Goal: Information Seeking & Learning: Learn about a topic

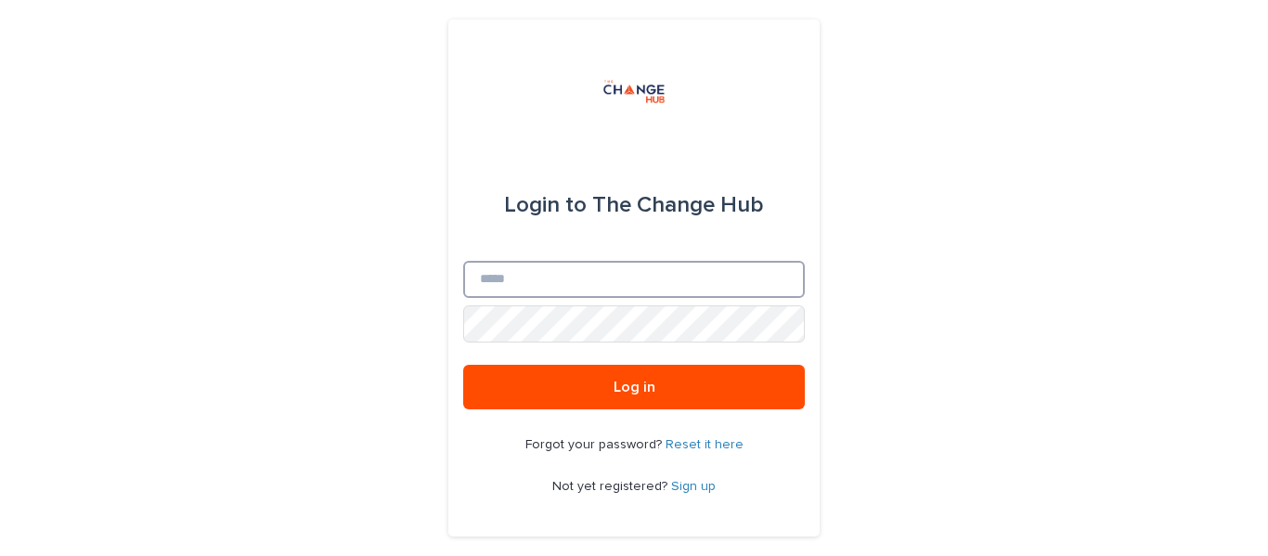
click at [684, 283] on input "Email" at bounding box center [634, 279] width 342 height 37
click at [662, 280] on input "Email" at bounding box center [634, 279] width 342 height 37
type input "**********"
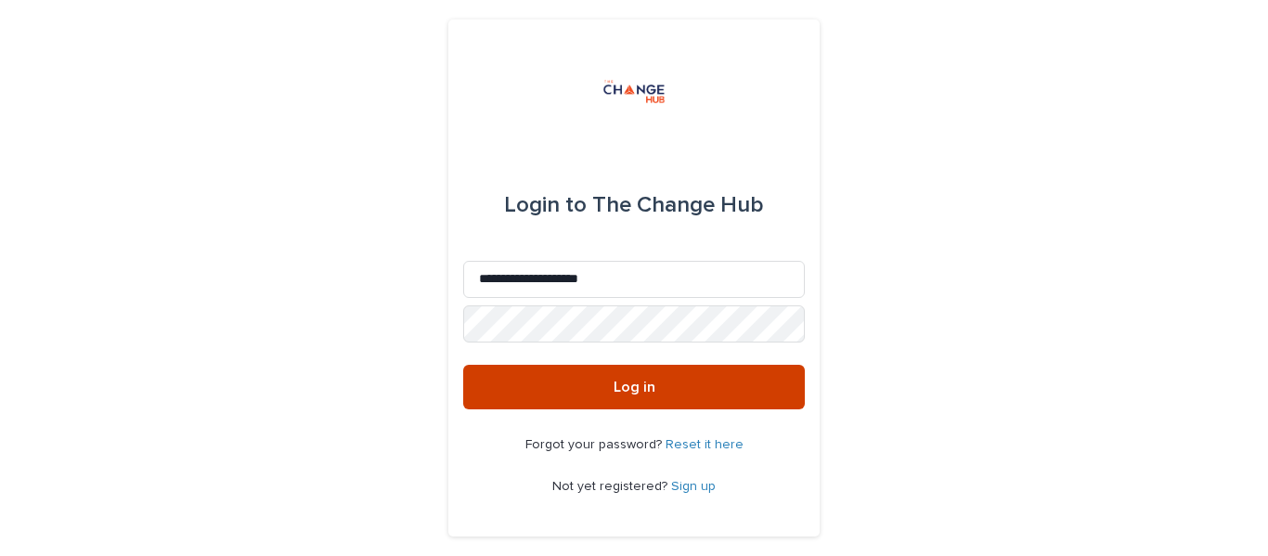
click at [676, 398] on button "Log in" at bounding box center [634, 387] width 342 height 45
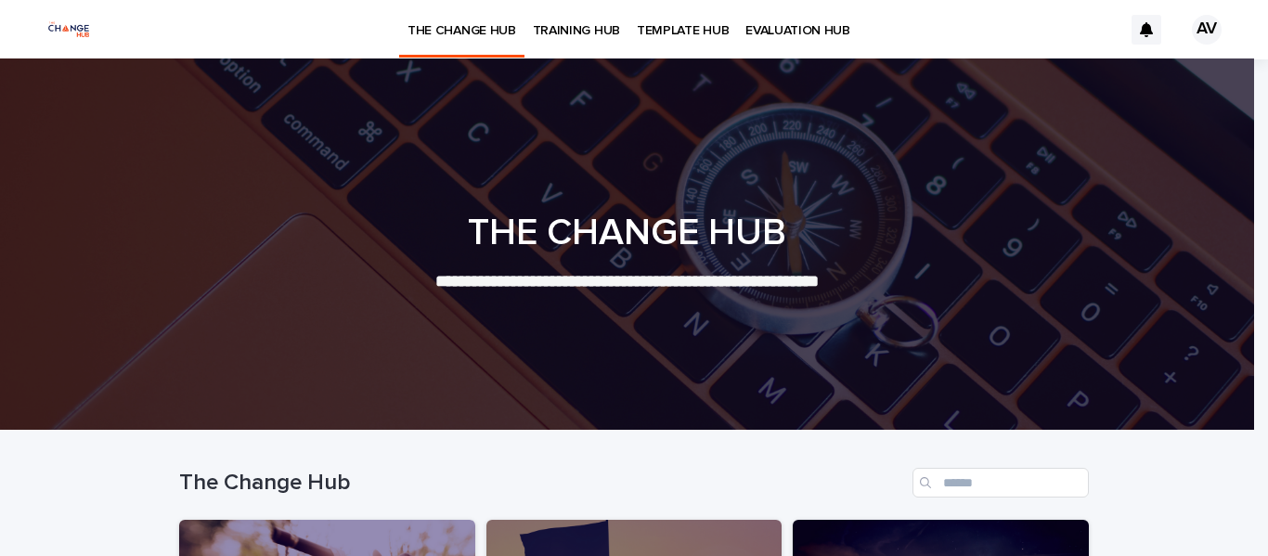
click at [688, 31] on p "TEMPLATE HUB" at bounding box center [683, 19] width 92 height 39
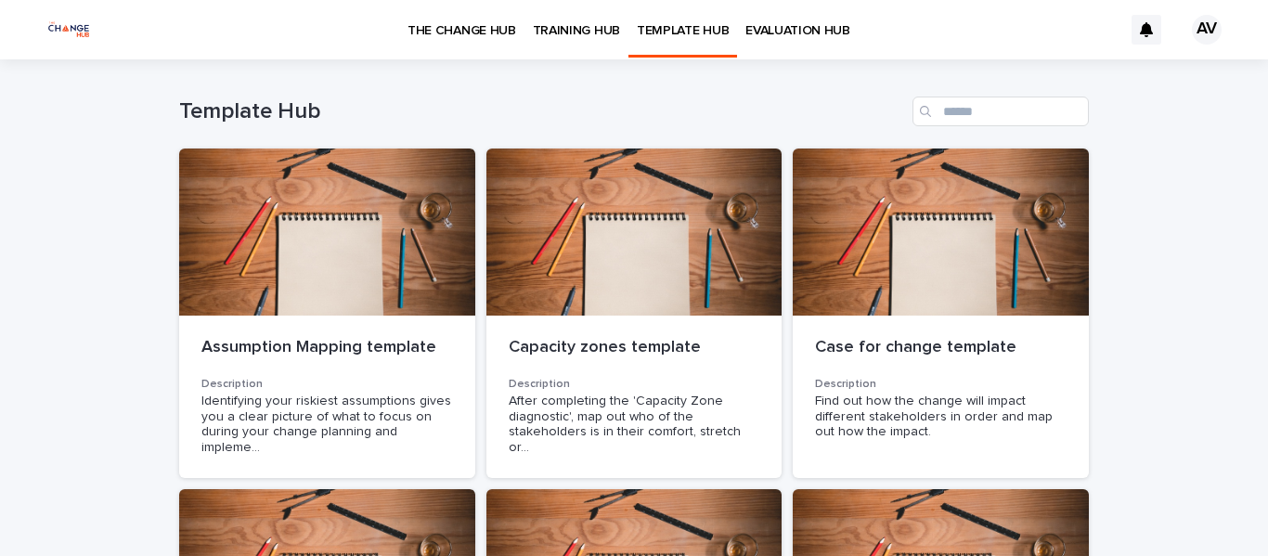
click at [580, 24] on p "TRAINING HUB" at bounding box center [576, 19] width 87 height 39
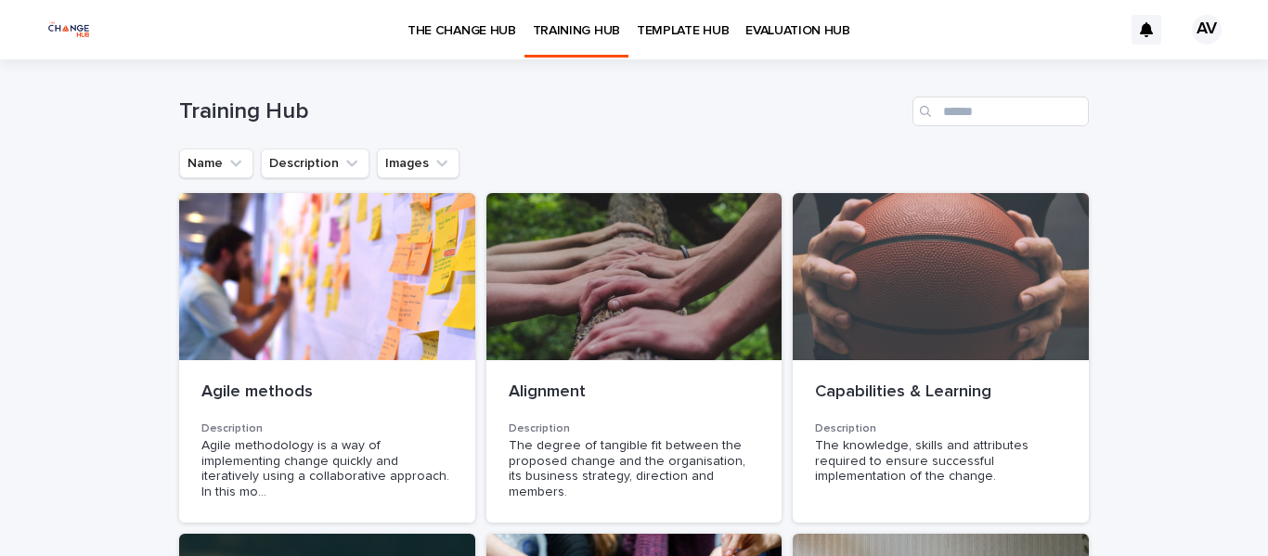
click at [813, 25] on p "EVALUATION HUB" at bounding box center [798, 19] width 105 height 39
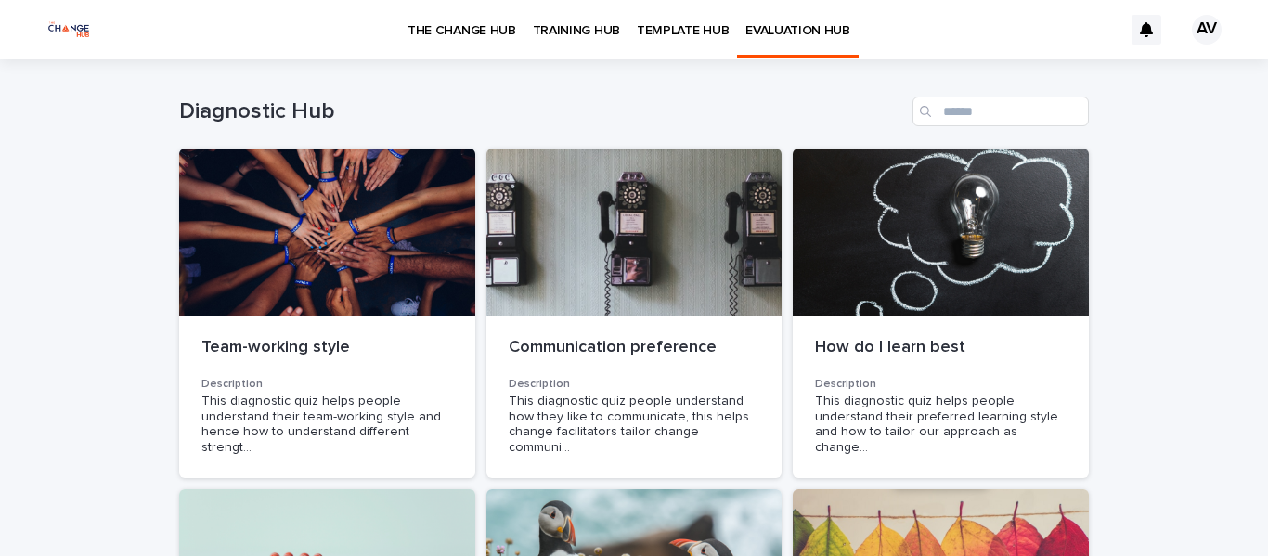
click at [459, 20] on p "THE CHANGE HUB" at bounding box center [462, 19] width 109 height 39
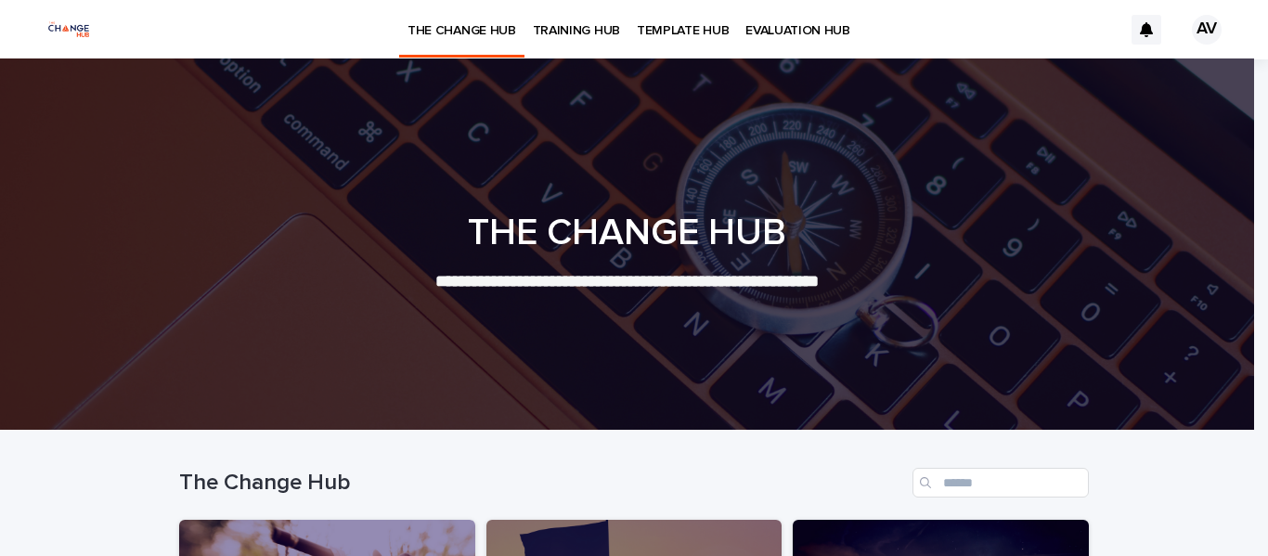
click at [590, 31] on p "TRAINING HUB" at bounding box center [576, 19] width 87 height 39
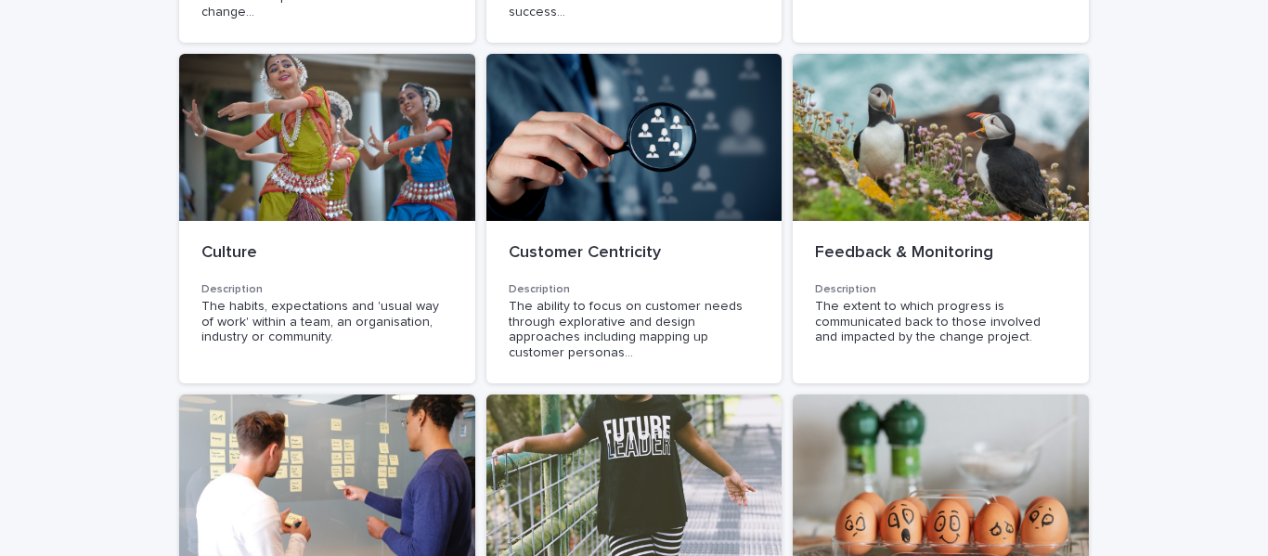
scroll to position [1066, 0]
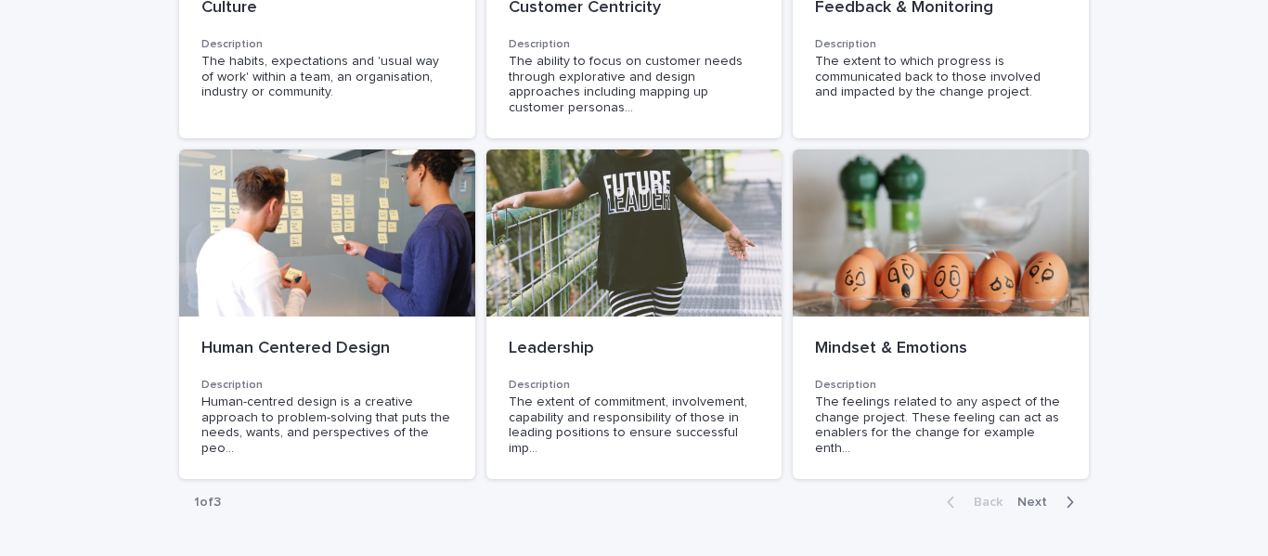
click at [1026, 496] on span "Next" at bounding box center [1038, 502] width 41 height 13
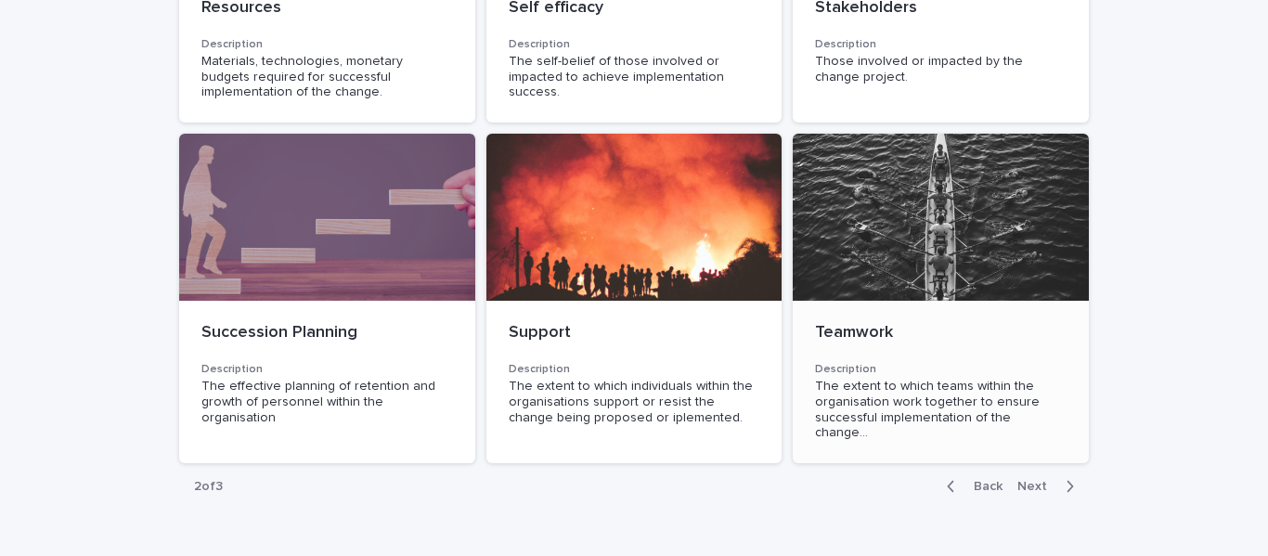
click at [880, 203] on div at bounding box center [941, 217] width 296 height 167
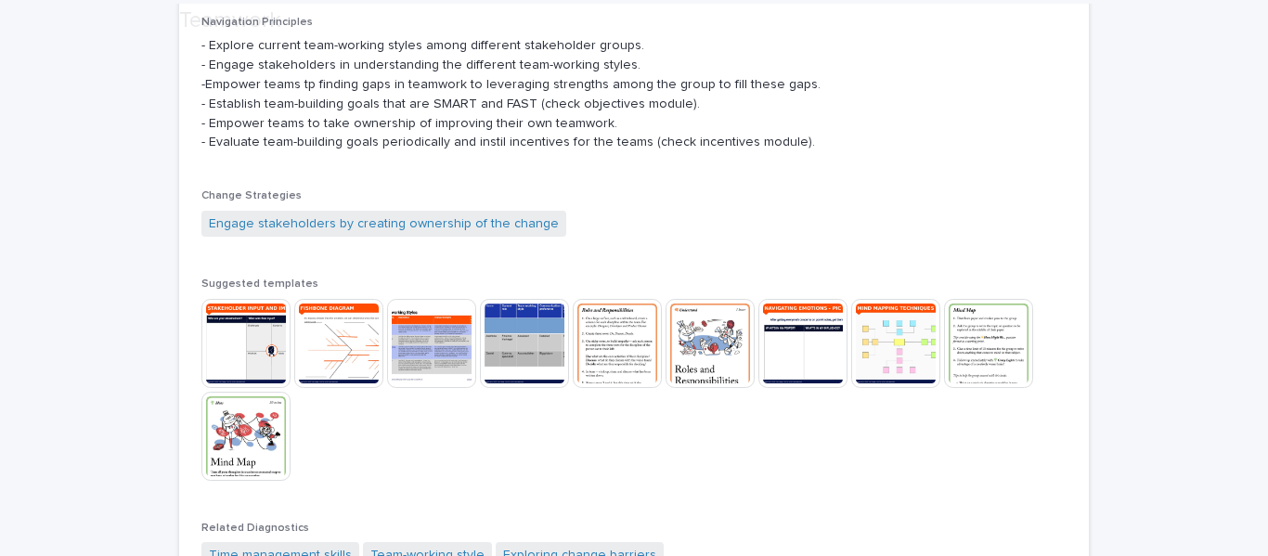
scroll to position [724, 0]
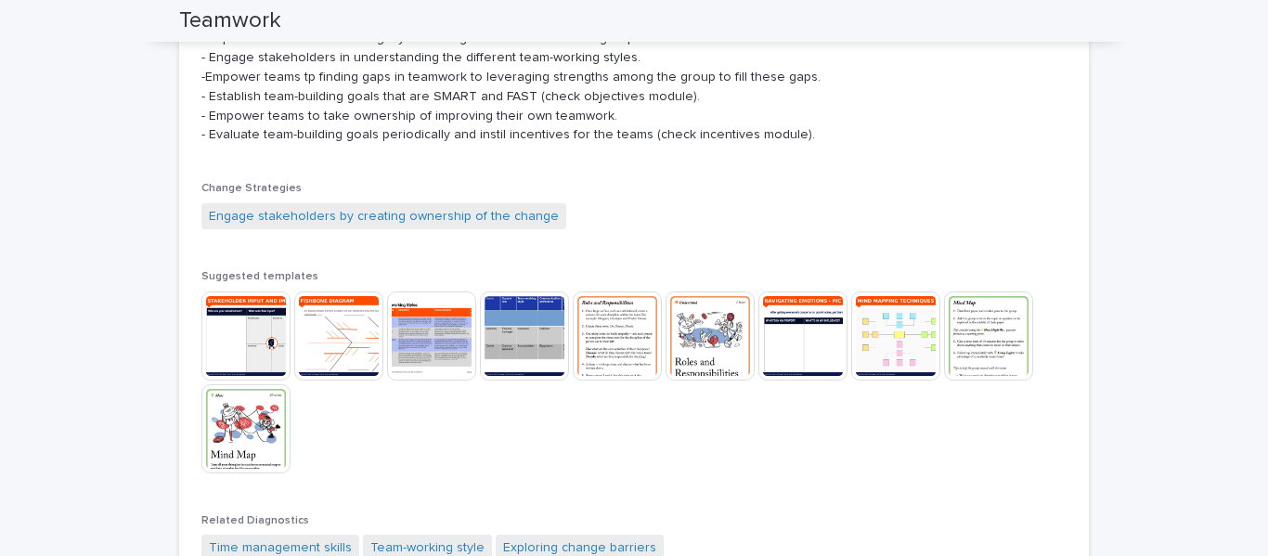
click at [801, 354] on img at bounding box center [803, 336] width 89 height 89
click at [520, 344] on img at bounding box center [524, 336] width 89 height 89
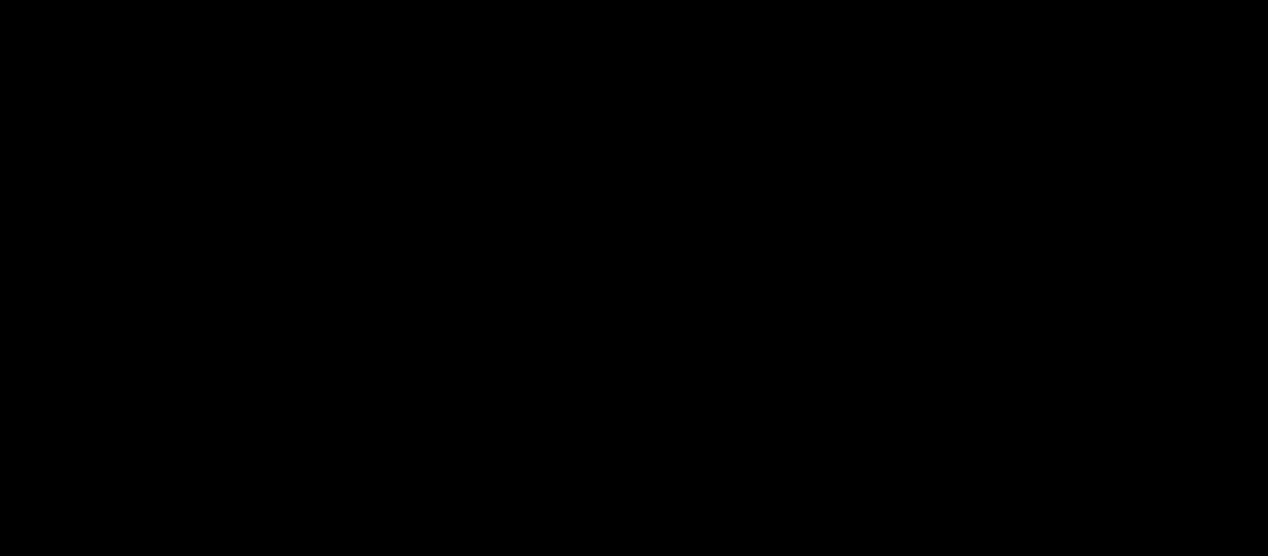
click at [521, 343] on picture at bounding box center [635, 254] width 634 height 210
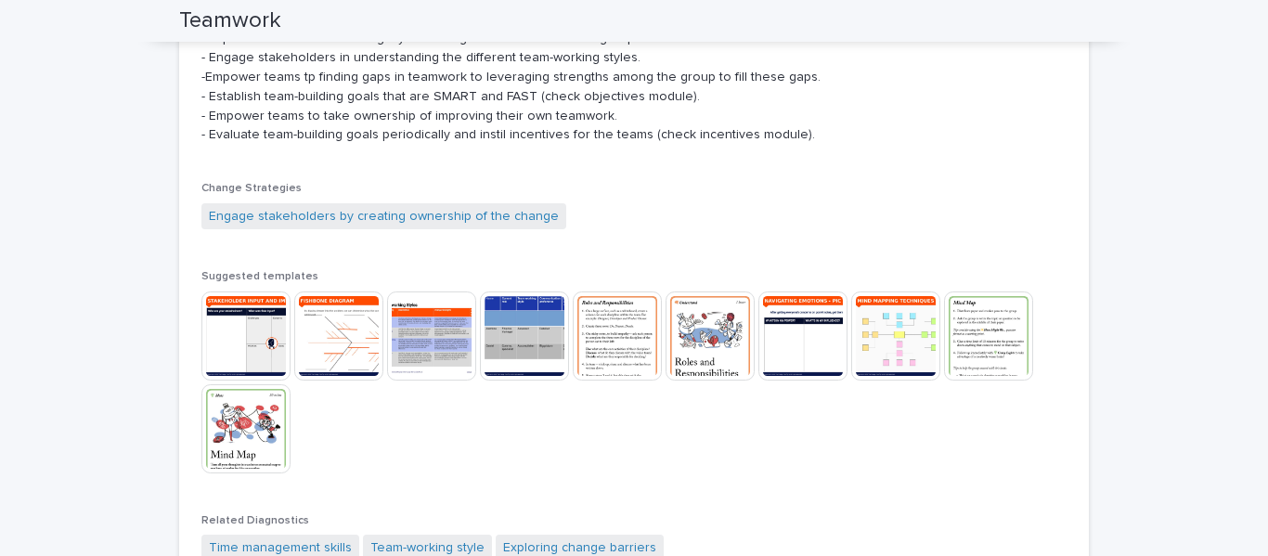
click at [521, 343] on img at bounding box center [524, 336] width 89 height 89
click at [545, 337] on img at bounding box center [524, 336] width 89 height 89
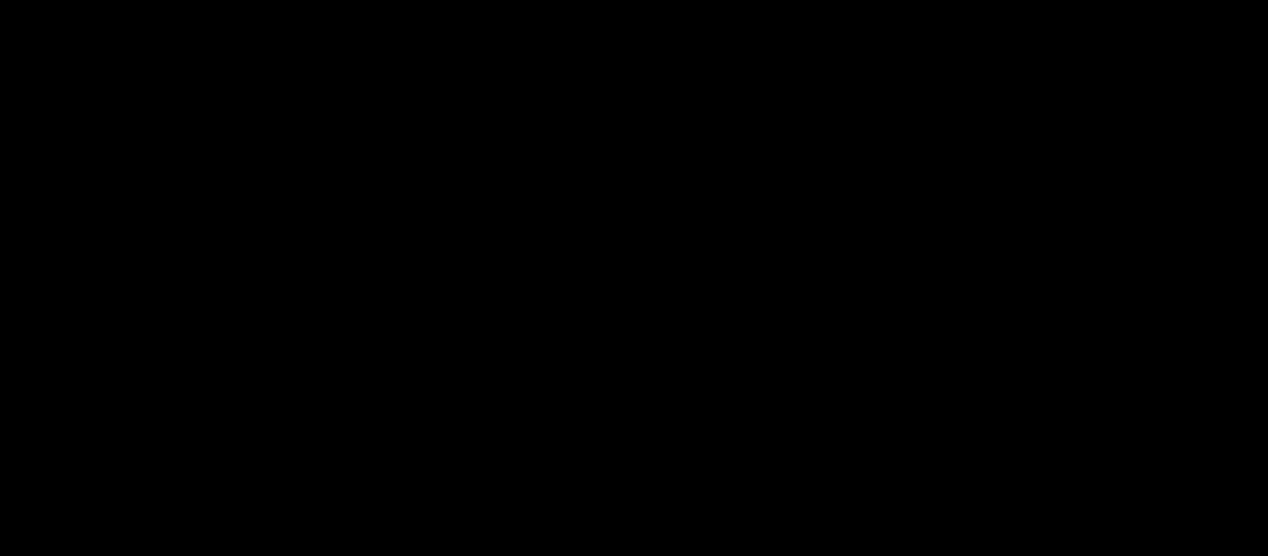
click at [545, 337] on picture at bounding box center [635, 254] width 634 height 210
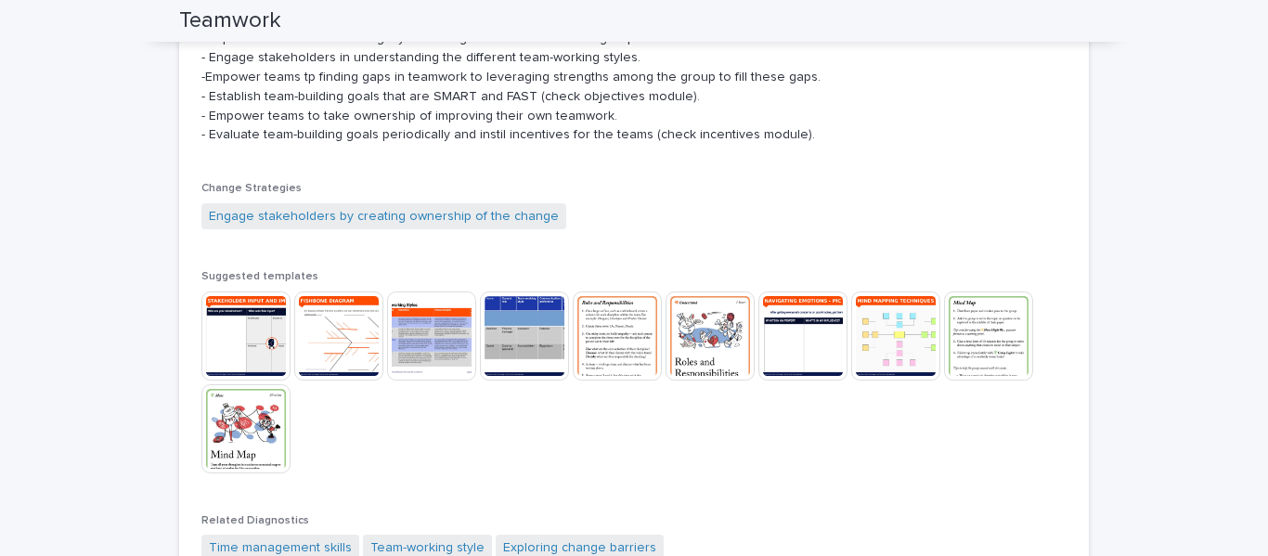
click at [545, 338] on img at bounding box center [524, 336] width 89 height 89
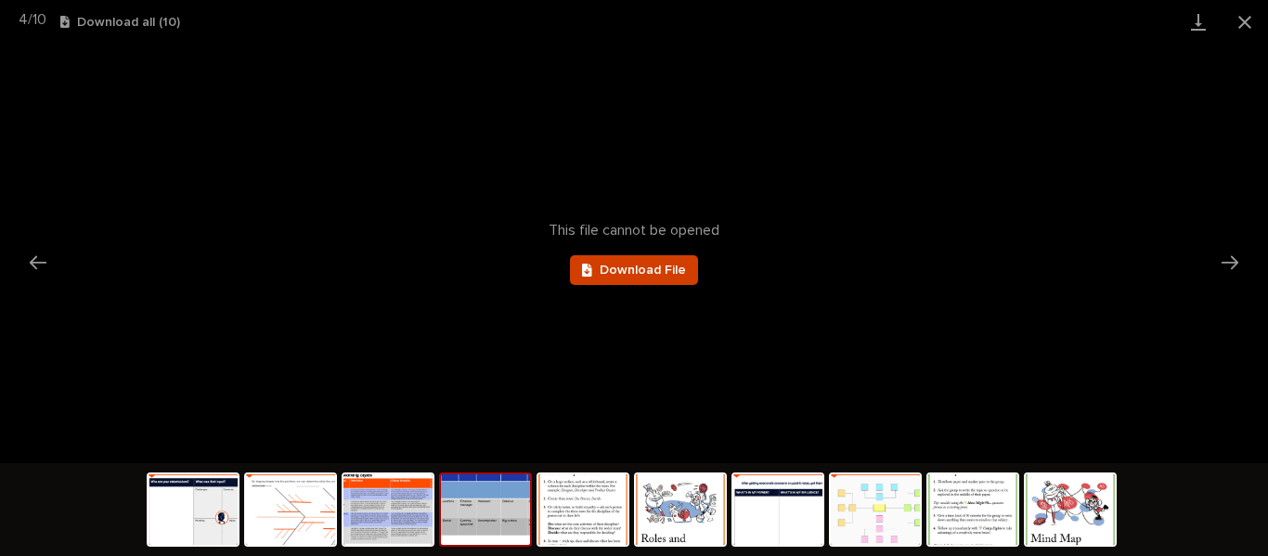
scroll to position [0, 0]
click at [623, 265] on span "Download File" at bounding box center [643, 270] width 86 height 13
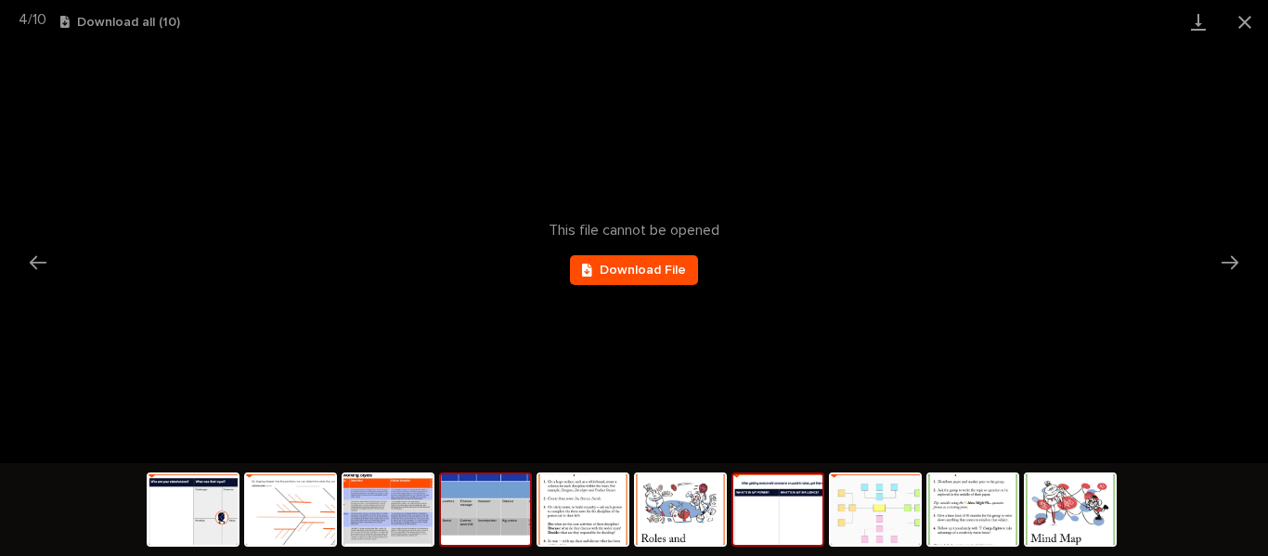
click at [794, 529] on img at bounding box center [778, 509] width 89 height 71
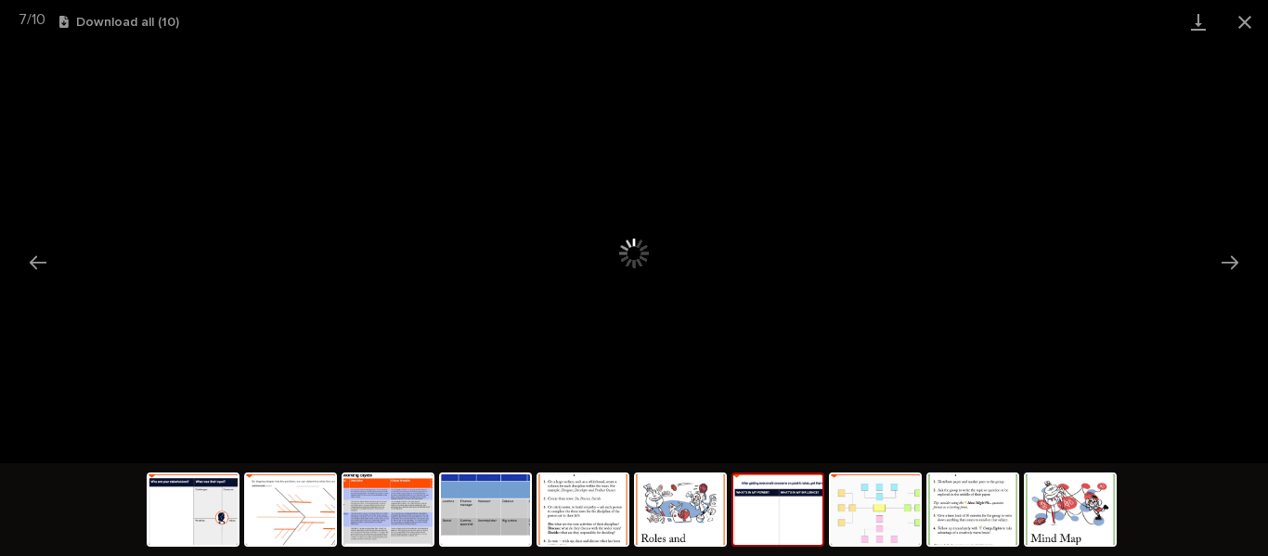
click at [794, 529] on img at bounding box center [778, 509] width 89 height 71
click at [627, 271] on span "Download File" at bounding box center [643, 270] width 86 height 13
